Goal: Book appointment/travel/reservation

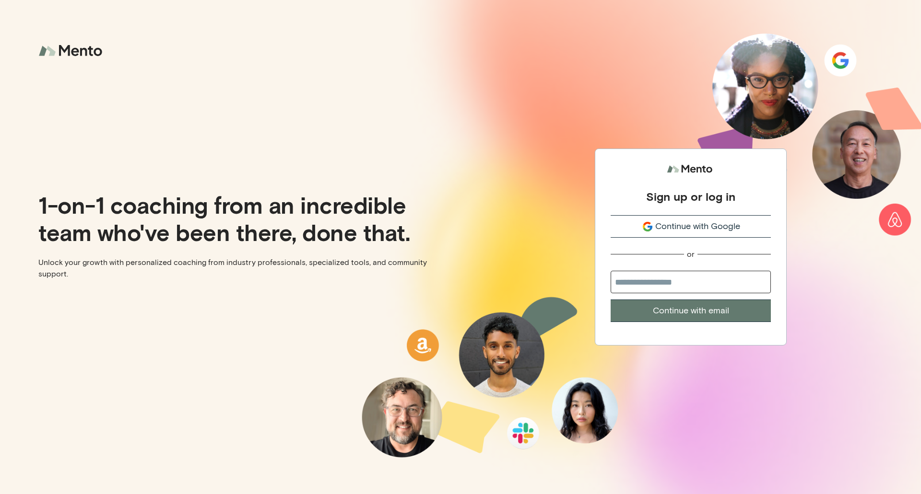
click at [679, 232] on span "Continue with Google" at bounding box center [697, 226] width 85 height 13
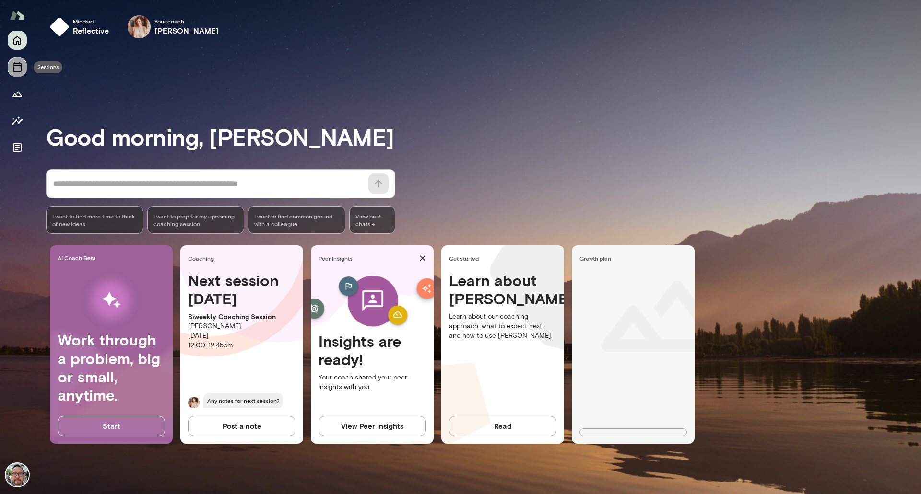
click at [20, 65] on icon "Sessions" at bounding box center [18, 67] width 12 height 12
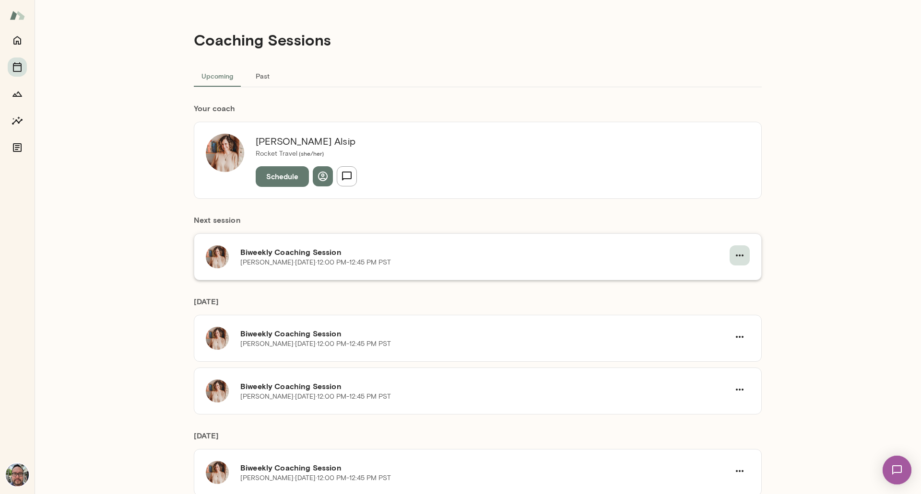
click at [729, 257] on button "button" at bounding box center [739, 255] width 20 height 20
click at [722, 274] on span "Reschedule" at bounding box center [718, 278] width 41 height 12
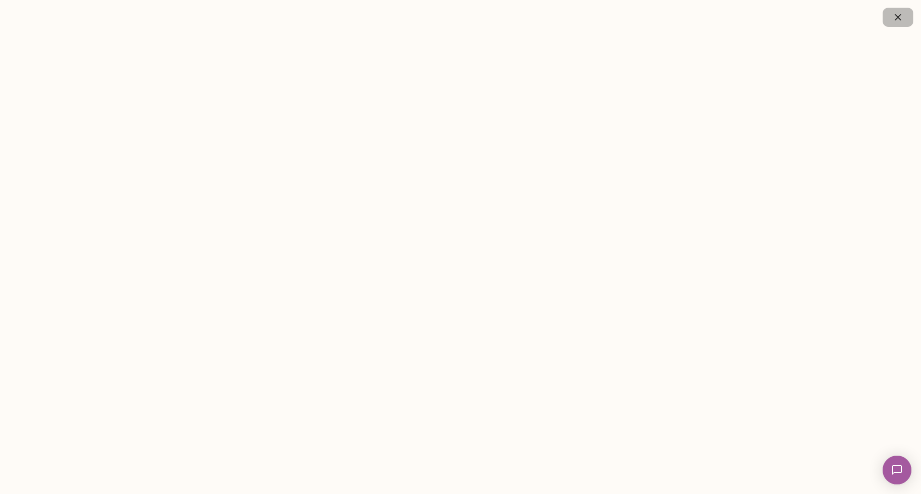
click at [898, 15] on icon "button" at bounding box center [898, 18] width 12 height 12
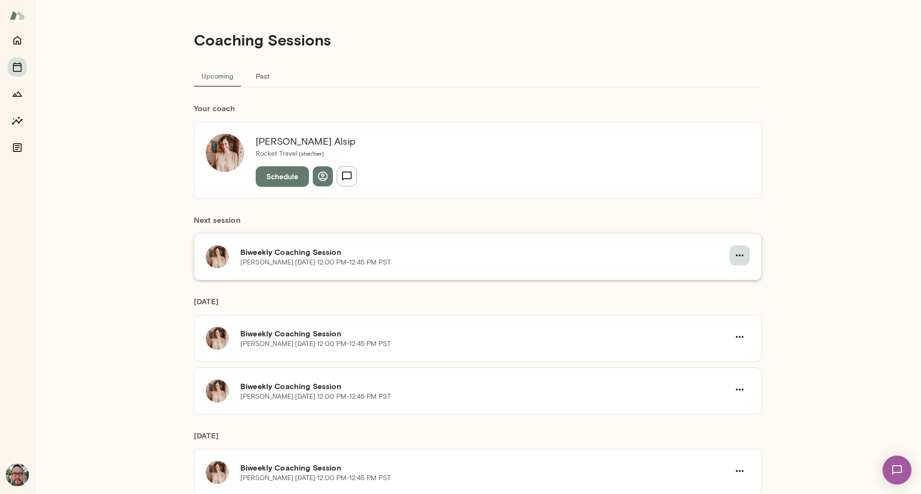
click at [735, 254] on icon "button" at bounding box center [740, 256] width 12 height 12
click at [710, 280] on span "Reschedule" at bounding box center [718, 278] width 41 height 12
click at [729, 252] on button "button" at bounding box center [739, 255] width 20 height 20
click at [712, 277] on span "Reschedule" at bounding box center [718, 278] width 41 height 12
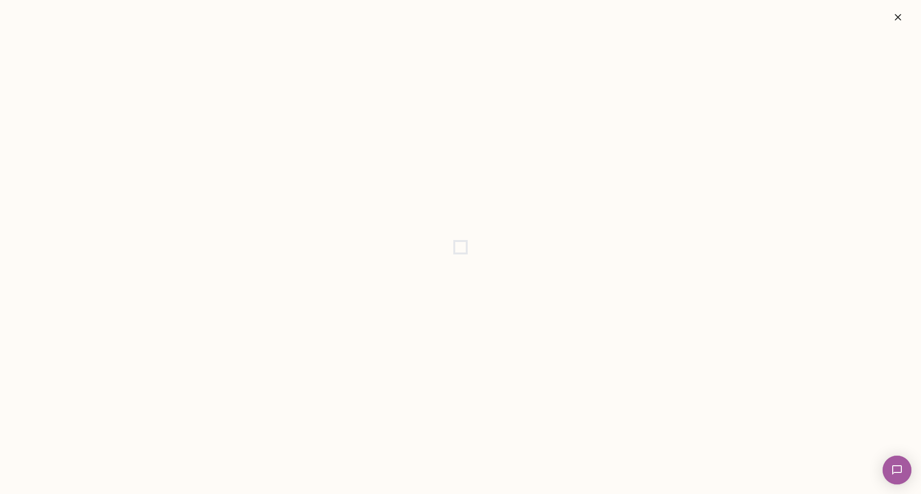
click at [898, 17] on icon "button" at bounding box center [897, 17] width 6 height 6
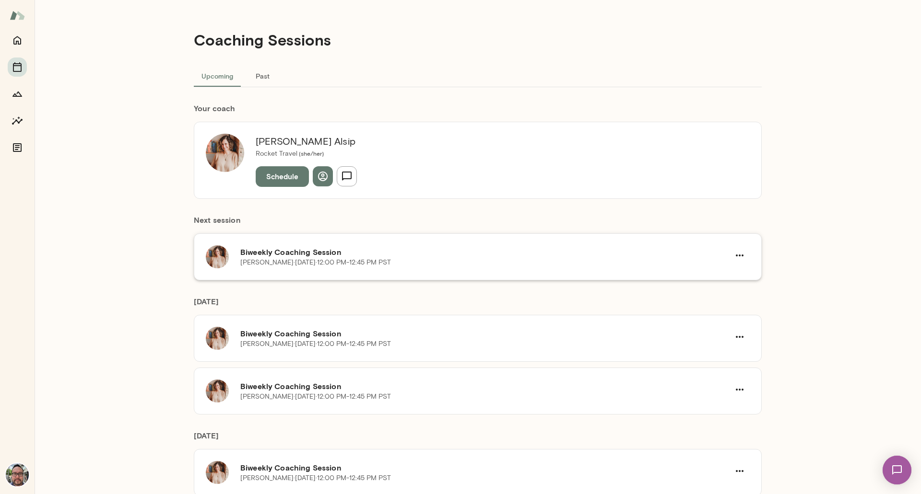
click at [747, 238] on div "Biweekly Coaching Session [PERSON_NAME] · [DATE] · 12:00 PM-12:45 PM PST" at bounding box center [478, 256] width 568 height 47
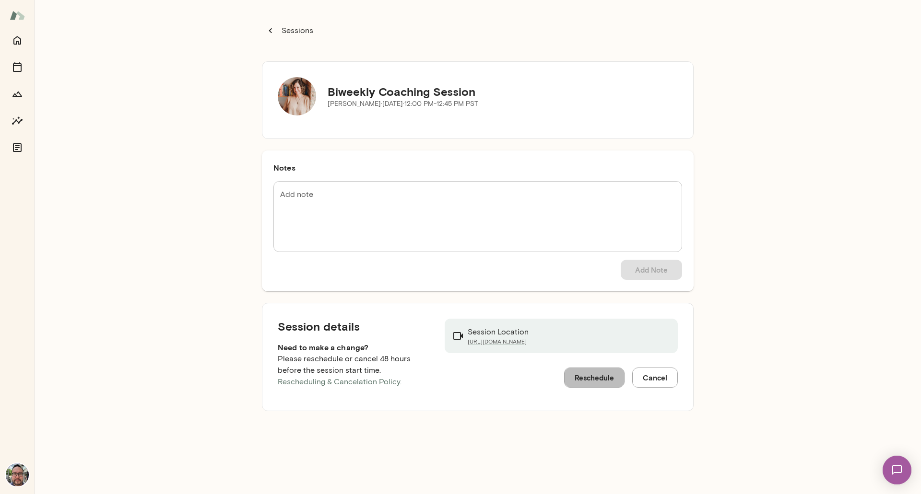
click at [583, 378] on button "Reschedule" at bounding box center [594, 378] width 60 height 20
